Goal: Navigation & Orientation: Find specific page/section

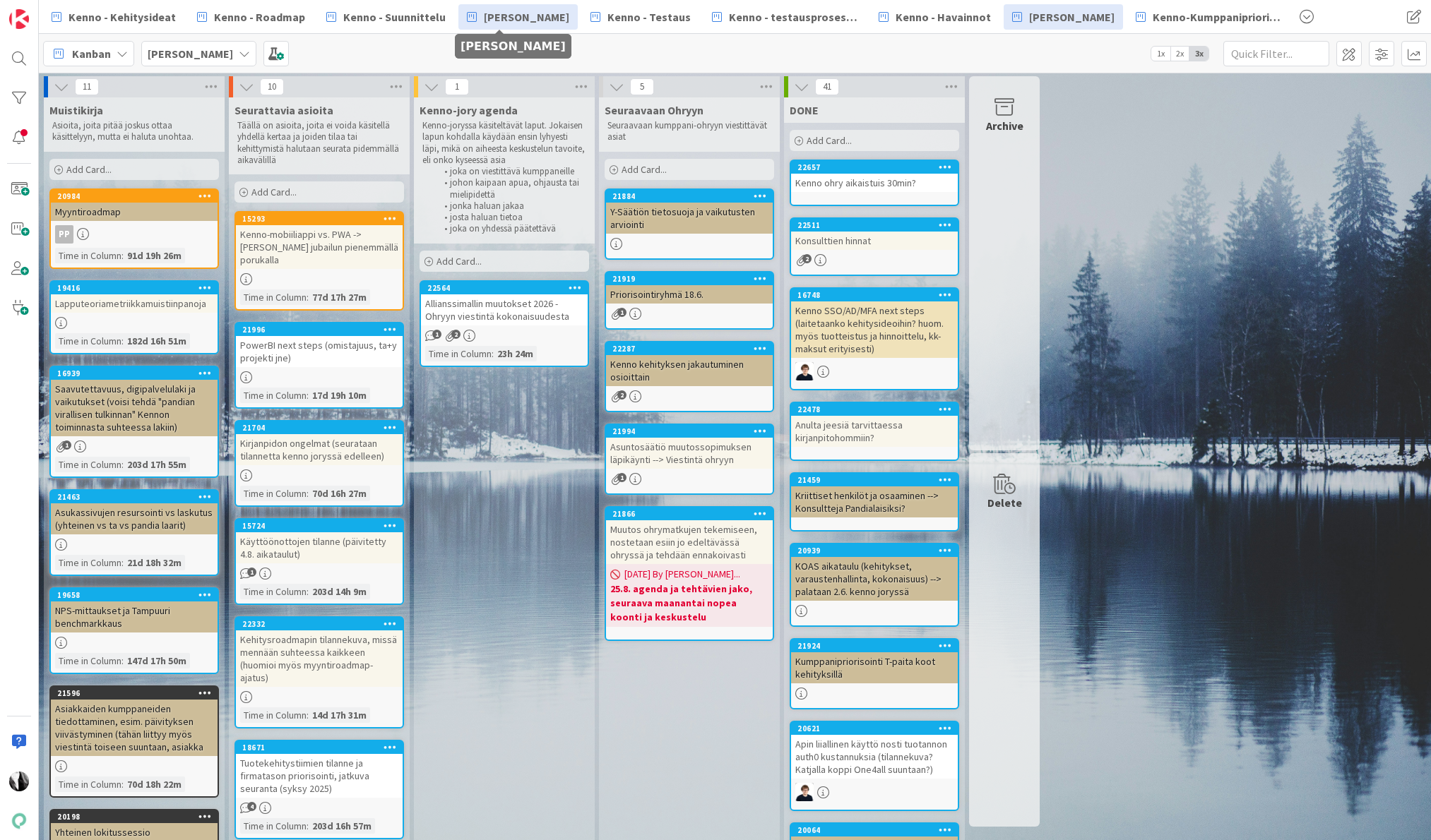
click at [533, 23] on span "[PERSON_NAME]" at bounding box center [526, 17] width 86 height 17
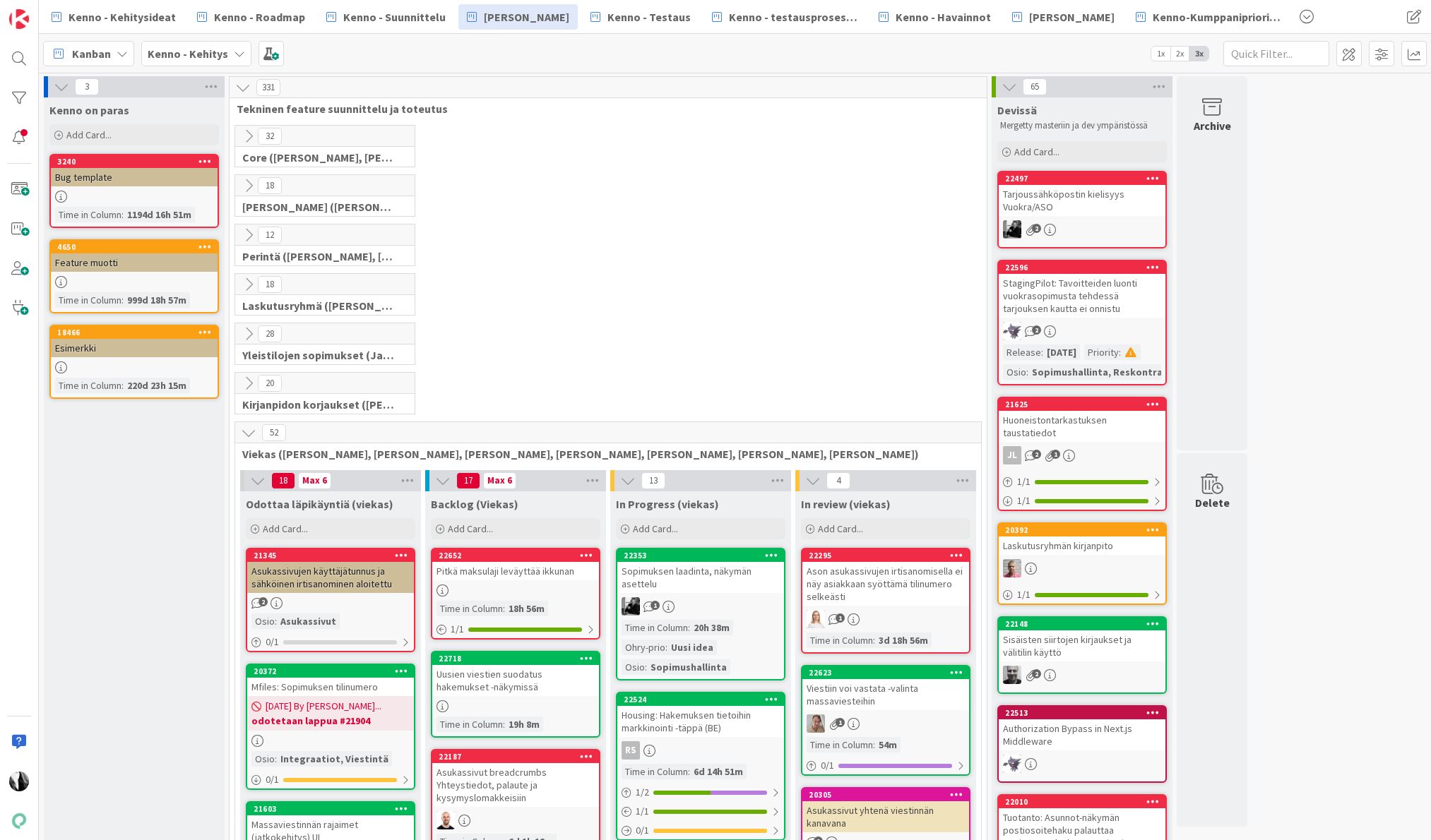
click at [248, 186] on icon at bounding box center [248, 185] width 15 height 15
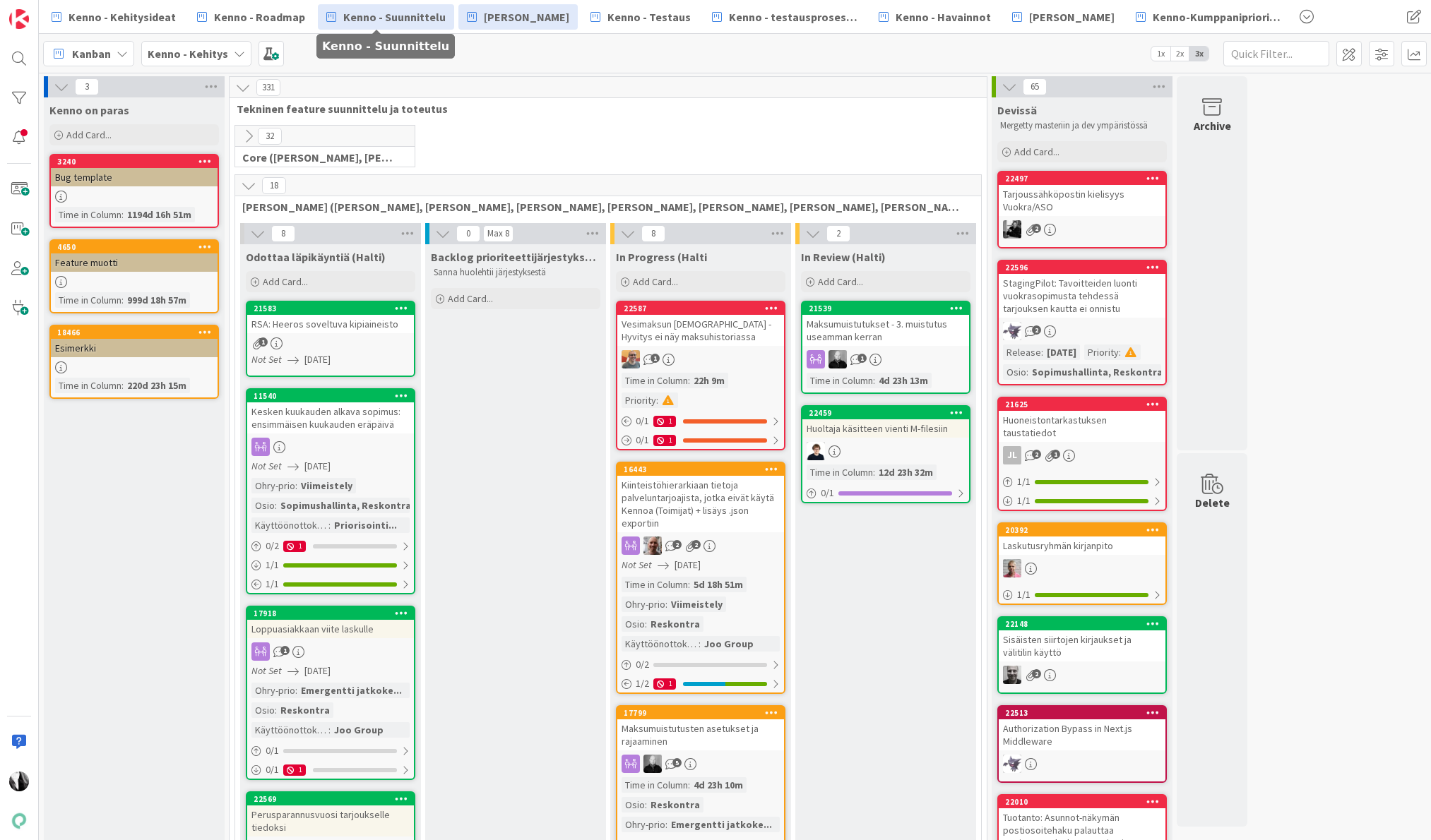
click at [374, 16] on span "Kenno - Suunnittelu" at bounding box center [395, 17] width 102 height 17
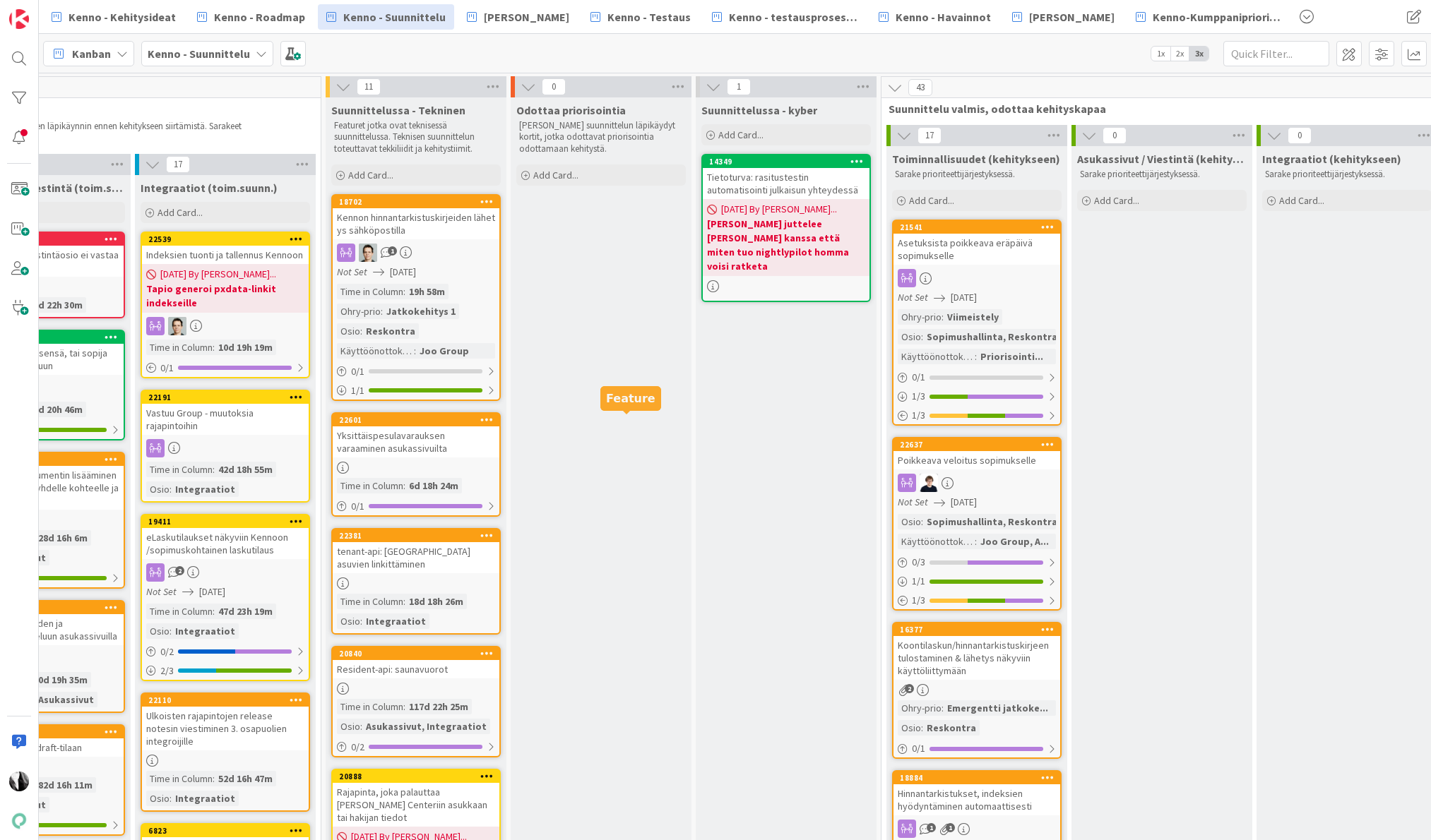
scroll to position [0, 1302]
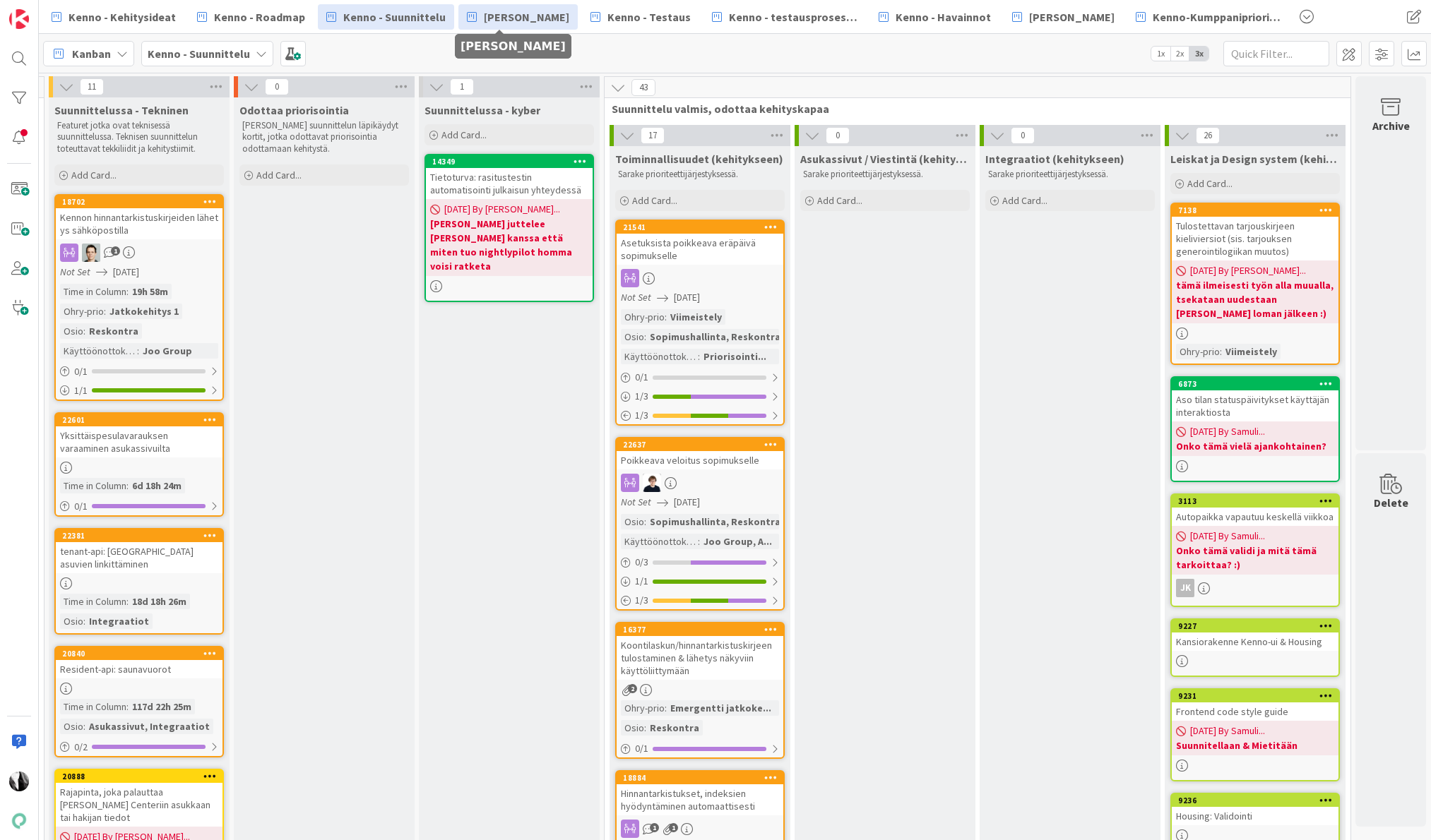
click at [494, 20] on span "[PERSON_NAME]" at bounding box center [526, 17] width 86 height 17
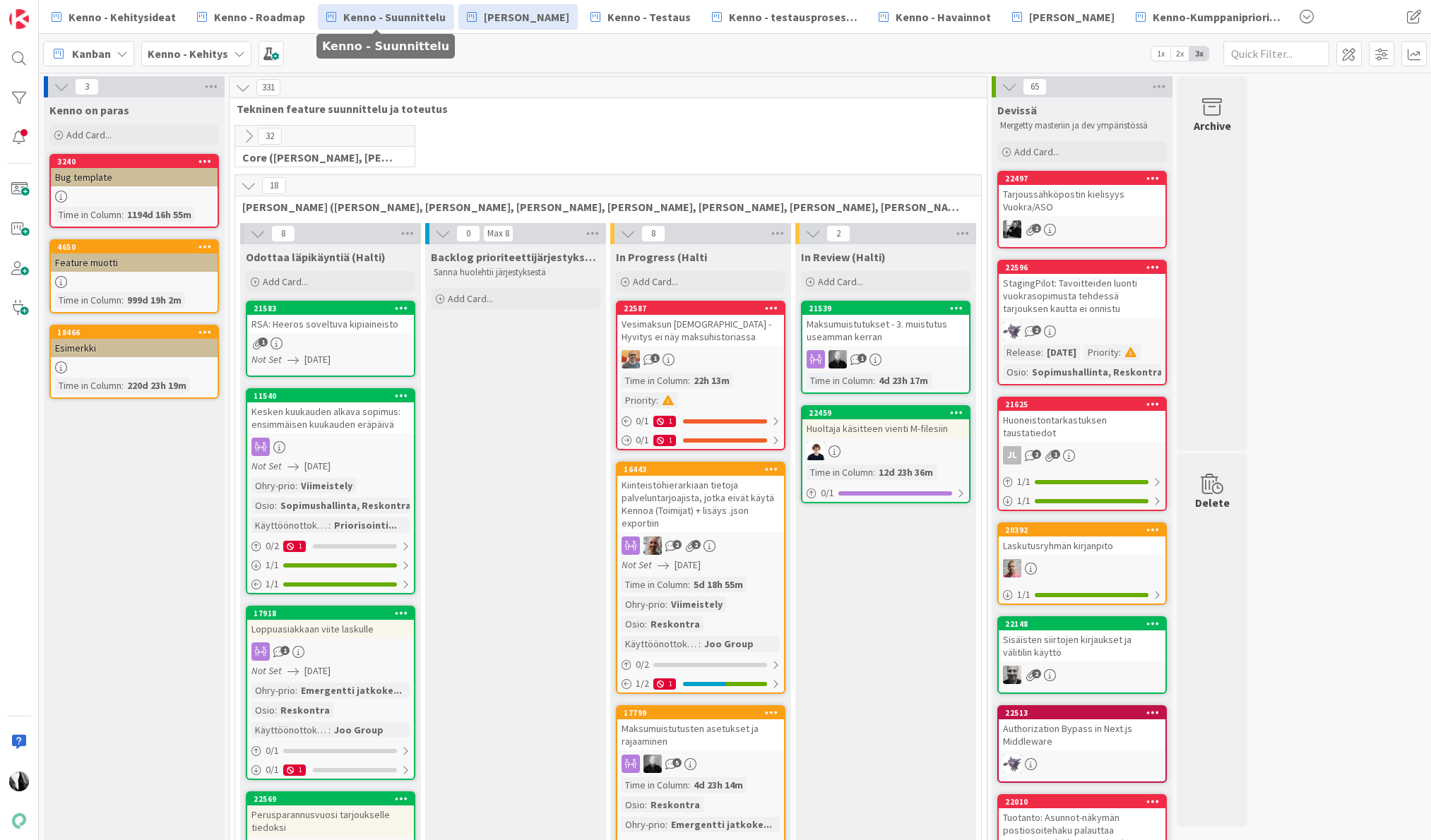
click at [369, 17] on span "Kenno - Suunnittelu" at bounding box center [395, 17] width 102 height 17
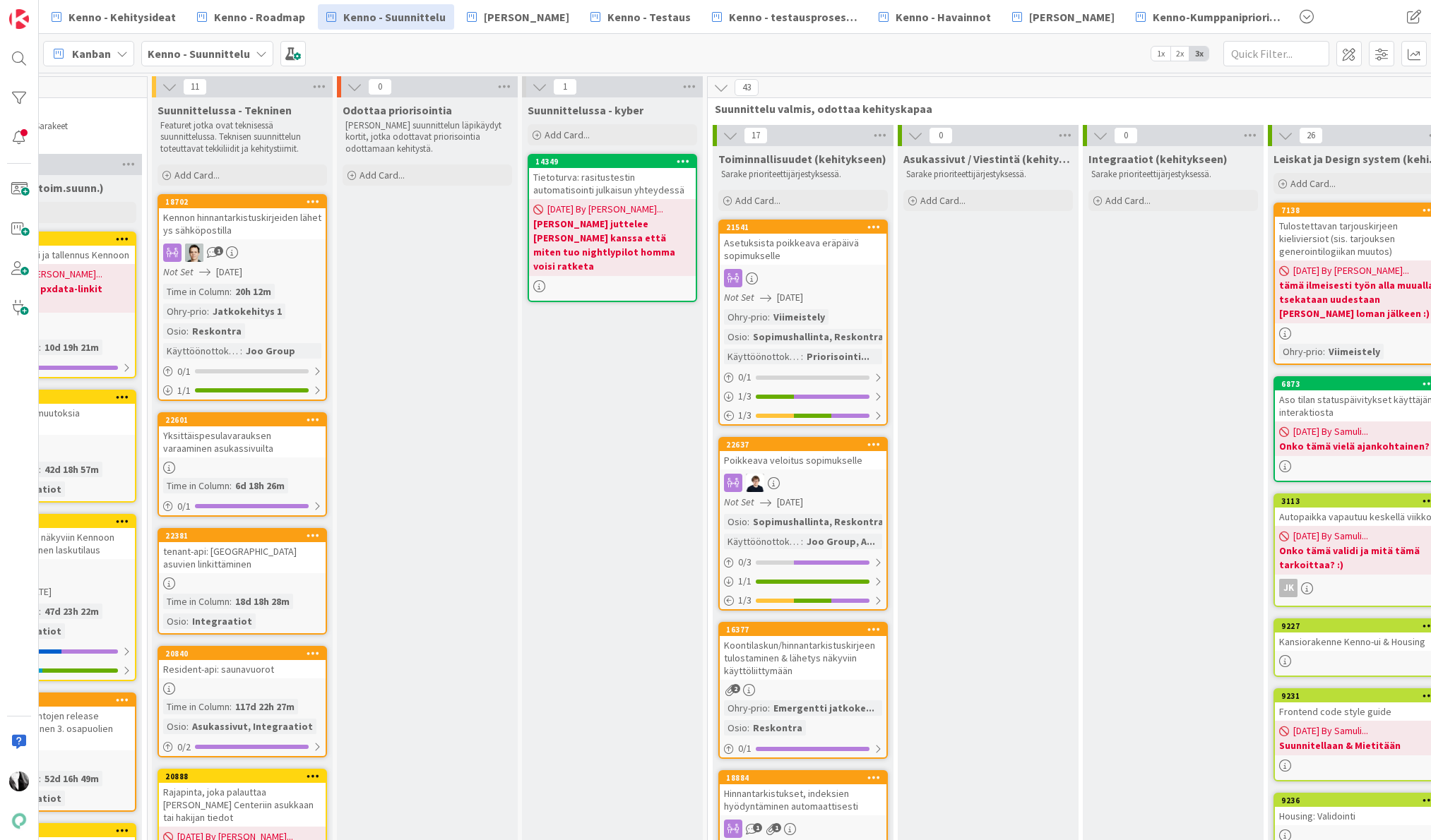
scroll to position [0, 1302]
